Goal: Task Accomplishment & Management: Manage account settings

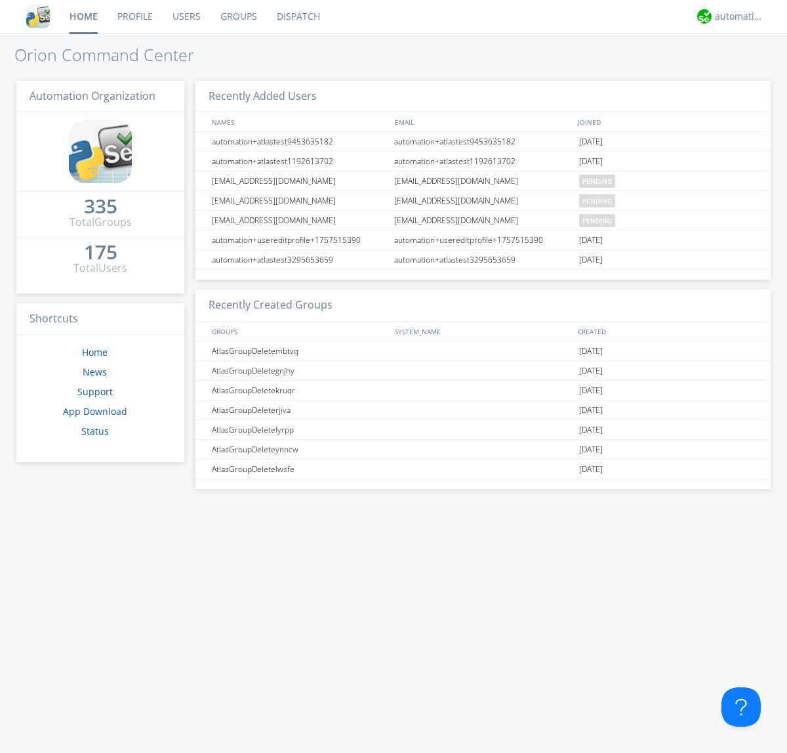
click at [186, 16] on link "Users" at bounding box center [187, 16] width 48 height 33
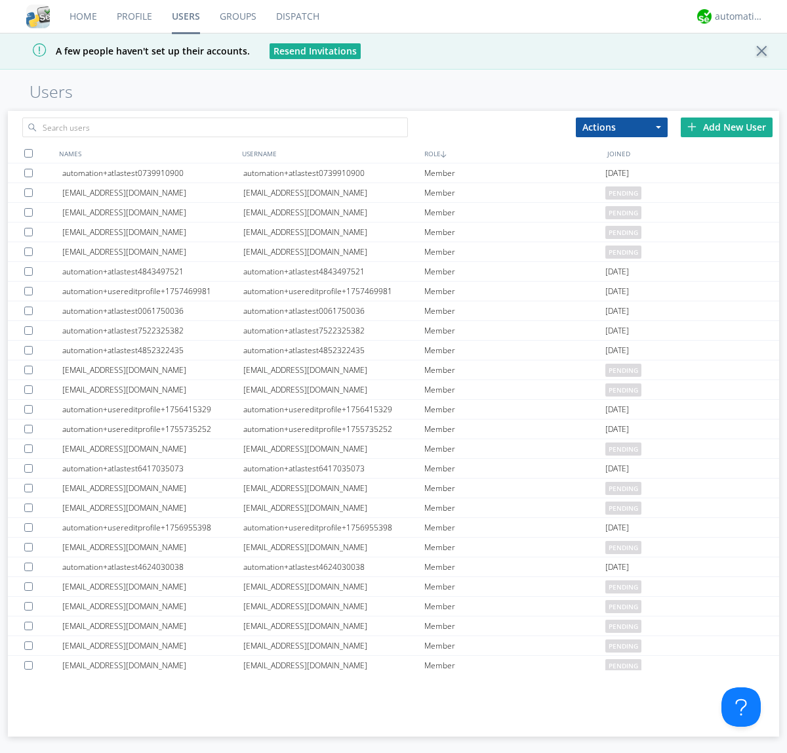
click at [727, 127] on div "Add New User" at bounding box center [727, 127] width 92 height 20
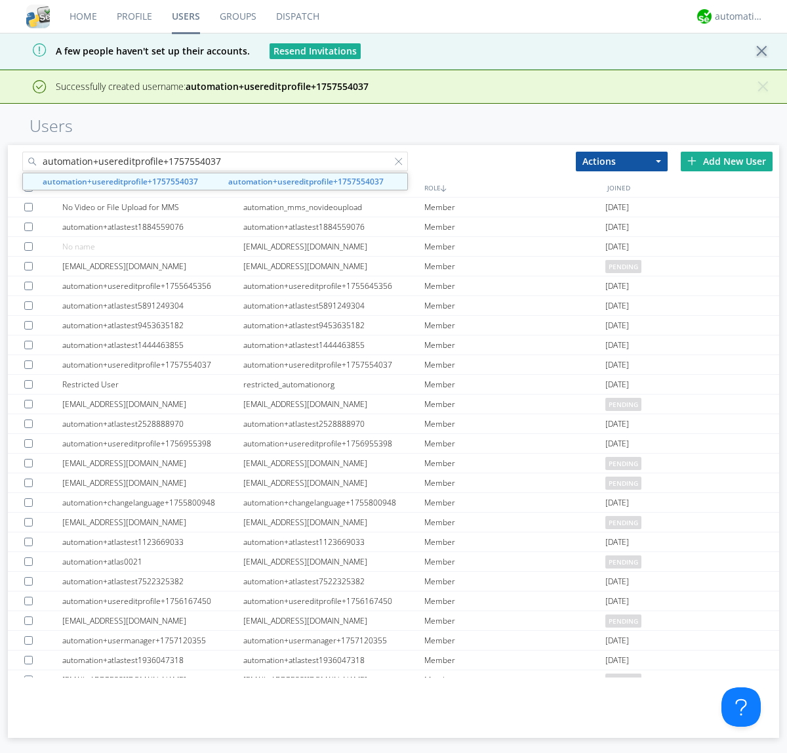
type input "automation+usereditprofile+1757554037"
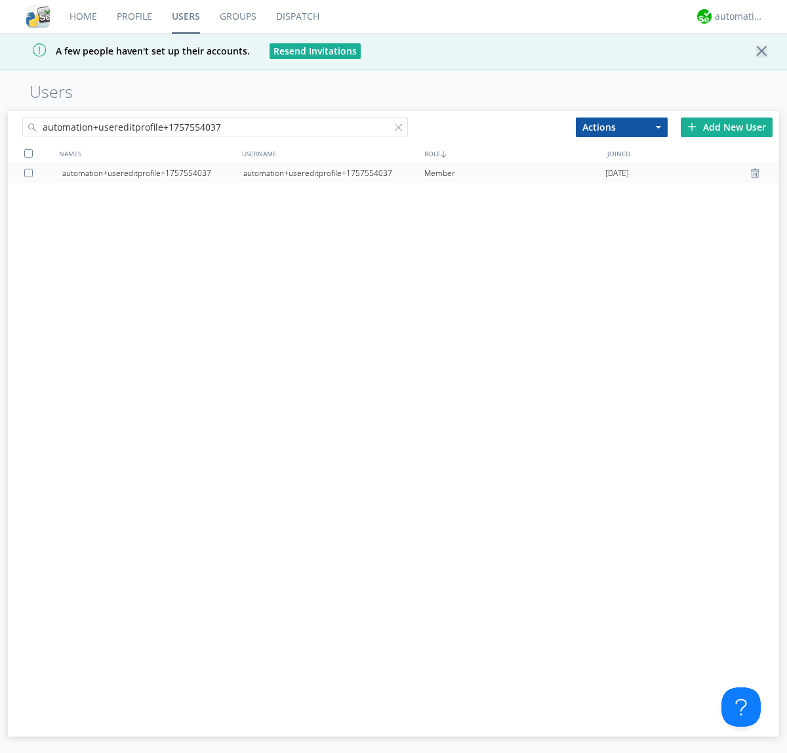
click at [333, 173] on div "automation+usereditprofile+1757554037" at bounding box center [333, 173] width 181 height 20
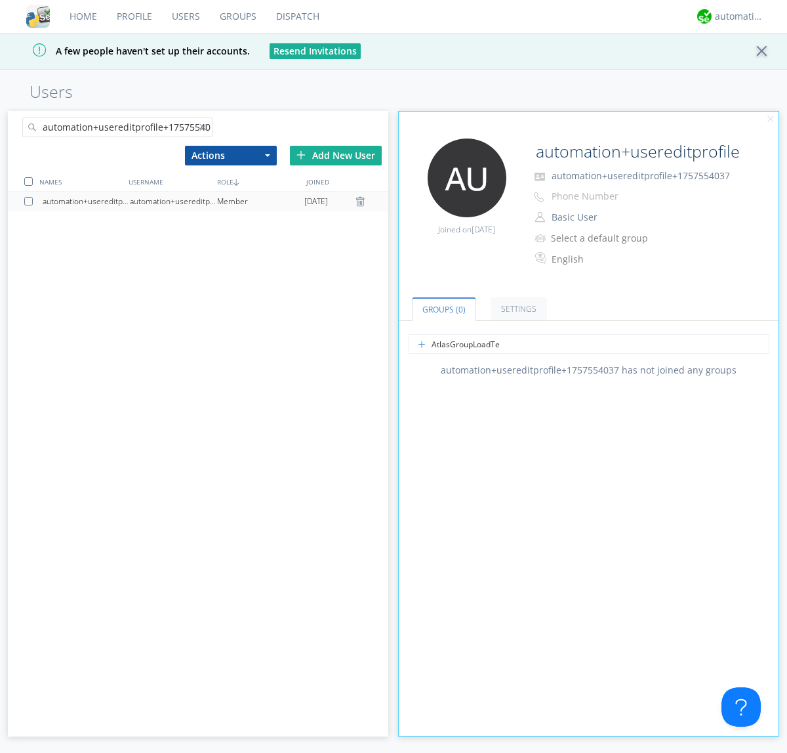
type input "AtlasGroupLoadTest"
